Goal: Navigation & Orientation: Go to known website

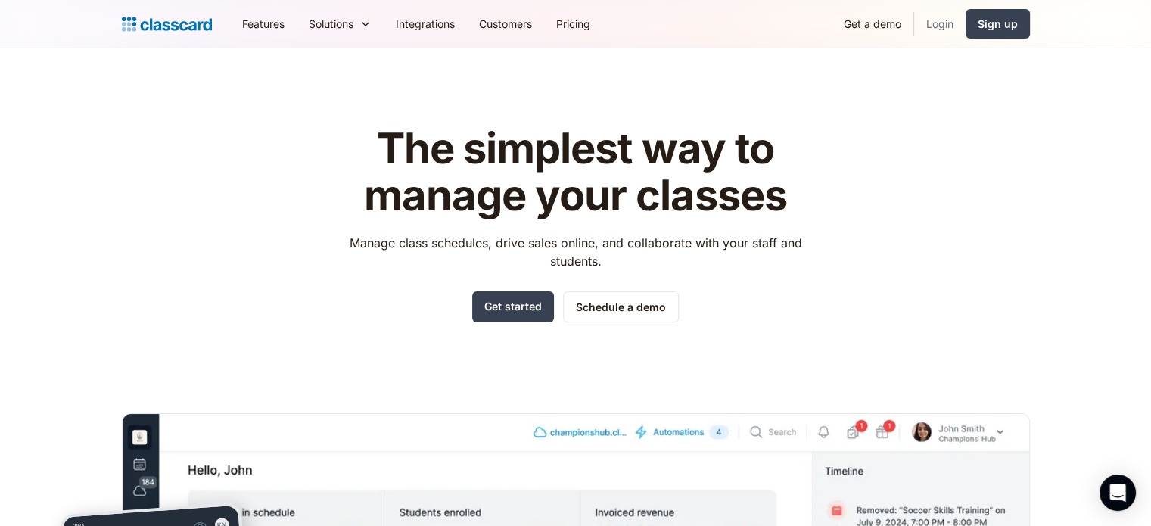
click at [947, 31] on link "Login" at bounding box center [939, 24] width 51 height 34
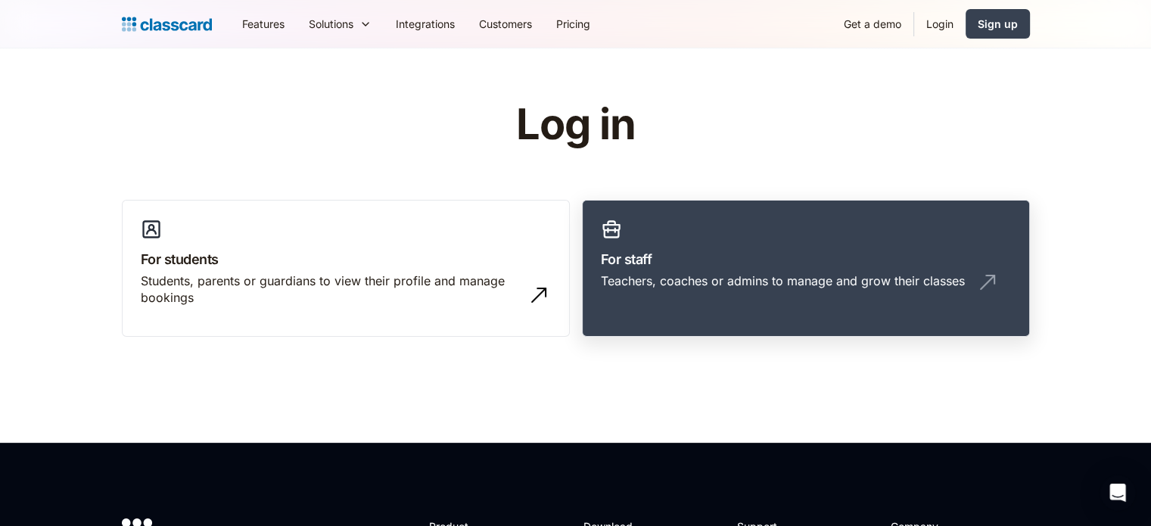
click at [666, 222] on link "For staff Teachers, coaches or admins to manage and grow their classes" at bounding box center [806, 269] width 448 height 138
